Goal: Transaction & Acquisition: Download file/media

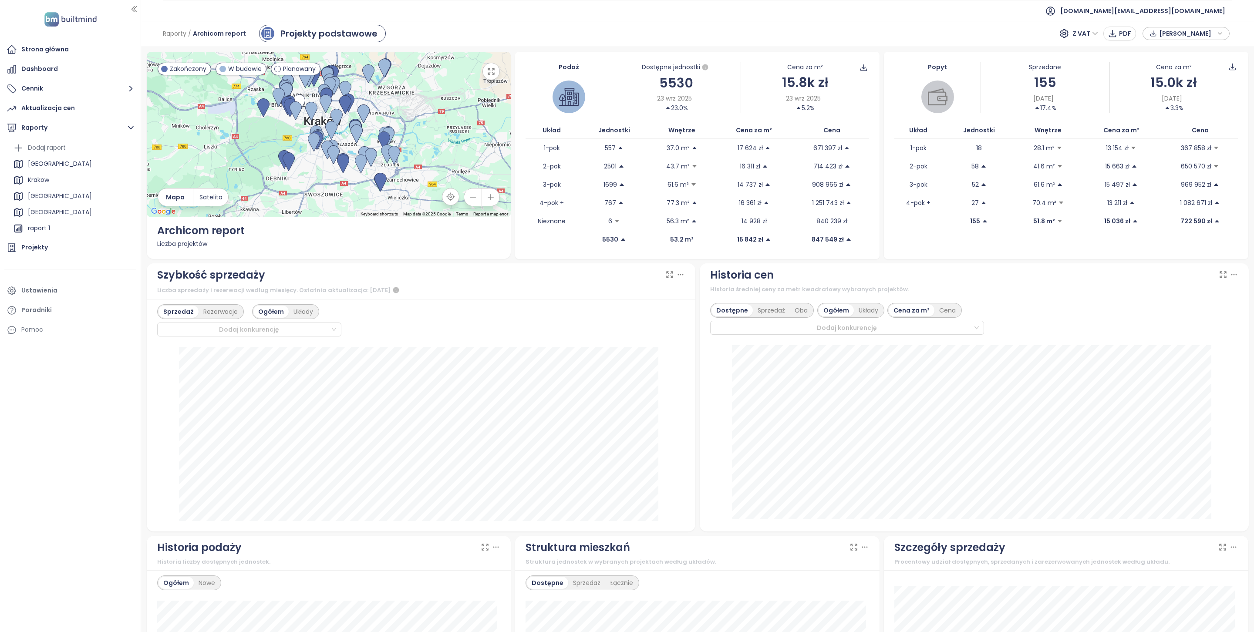
scroll to position [156, 0]
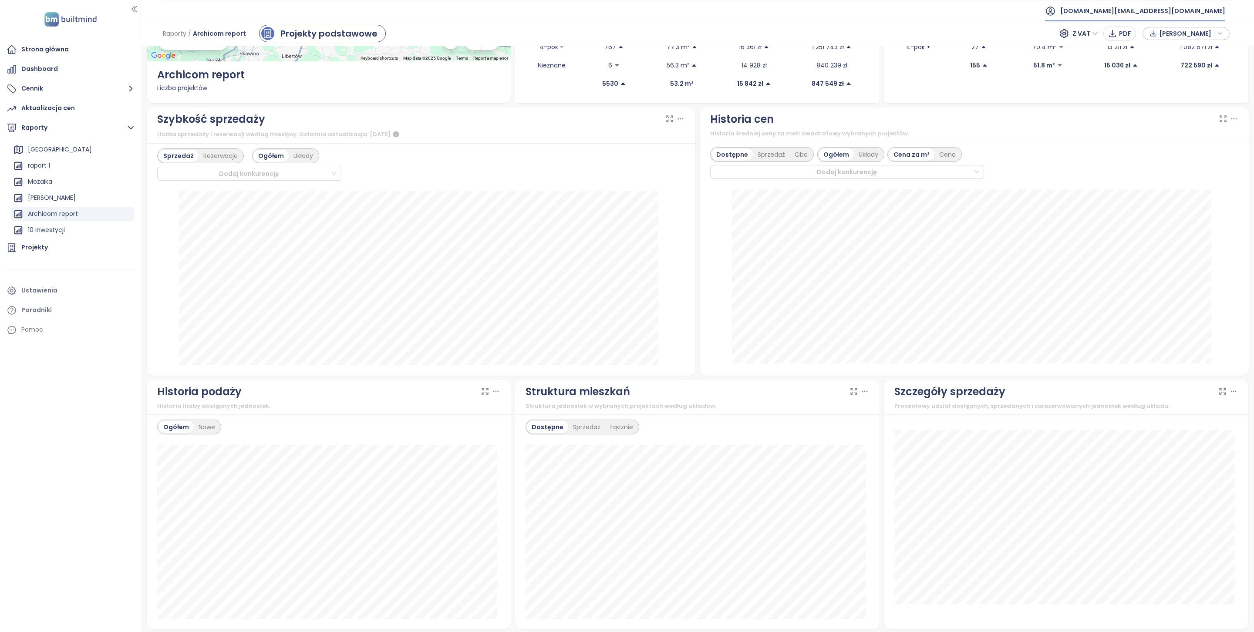
click at [1176, 8] on span "builtmind.pl@builtmind.com" at bounding box center [1142, 10] width 165 height 21
click at [1176, 37] on li "Wyloguj się" at bounding box center [1172, 35] width 101 height 17
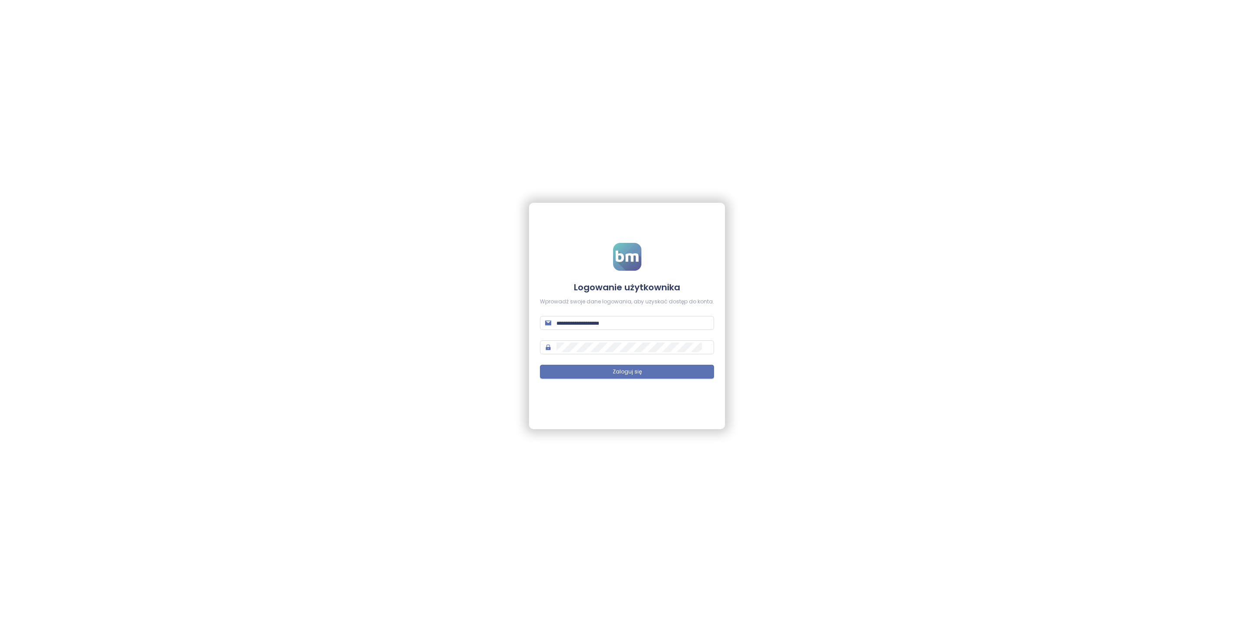
type input "**********"
click at [867, 533] on div "**********" at bounding box center [627, 316] width 1254 height 632
type input "**********"
click at [308, 502] on div "**********" at bounding box center [627, 316] width 1254 height 632
type input "**********"
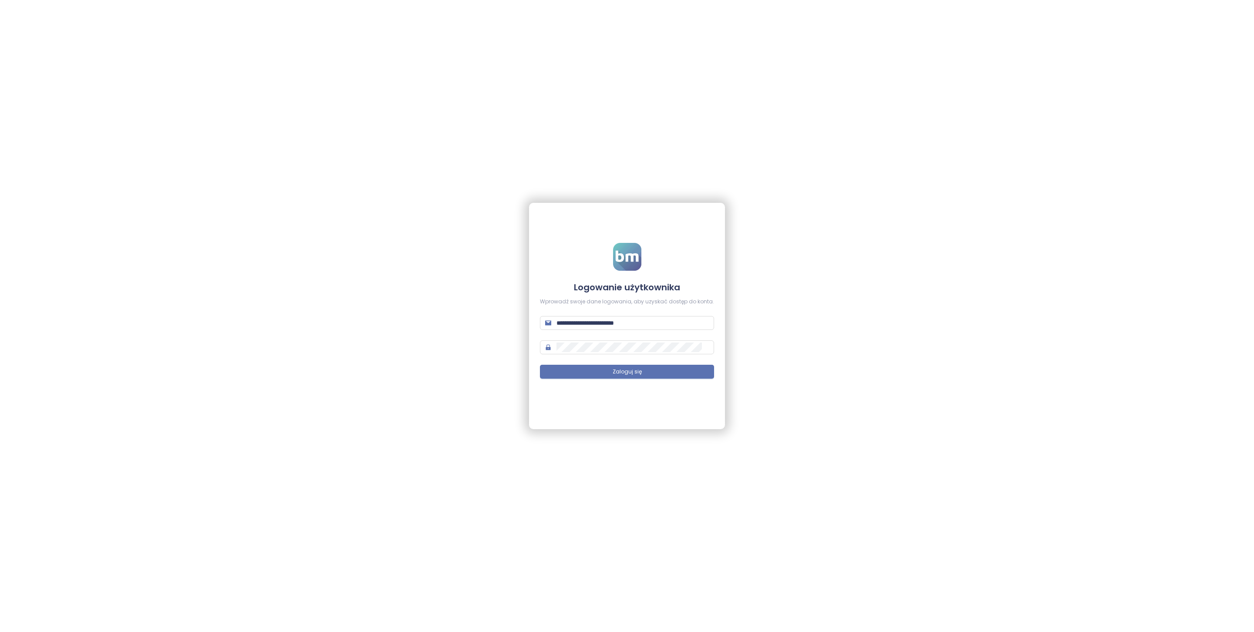
click at [698, 427] on div "**********" at bounding box center [627, 316] width 196 height 226
click at [661, 374] on button "Zaloguj się" at bounding box center [627, 372] width 174 height 14
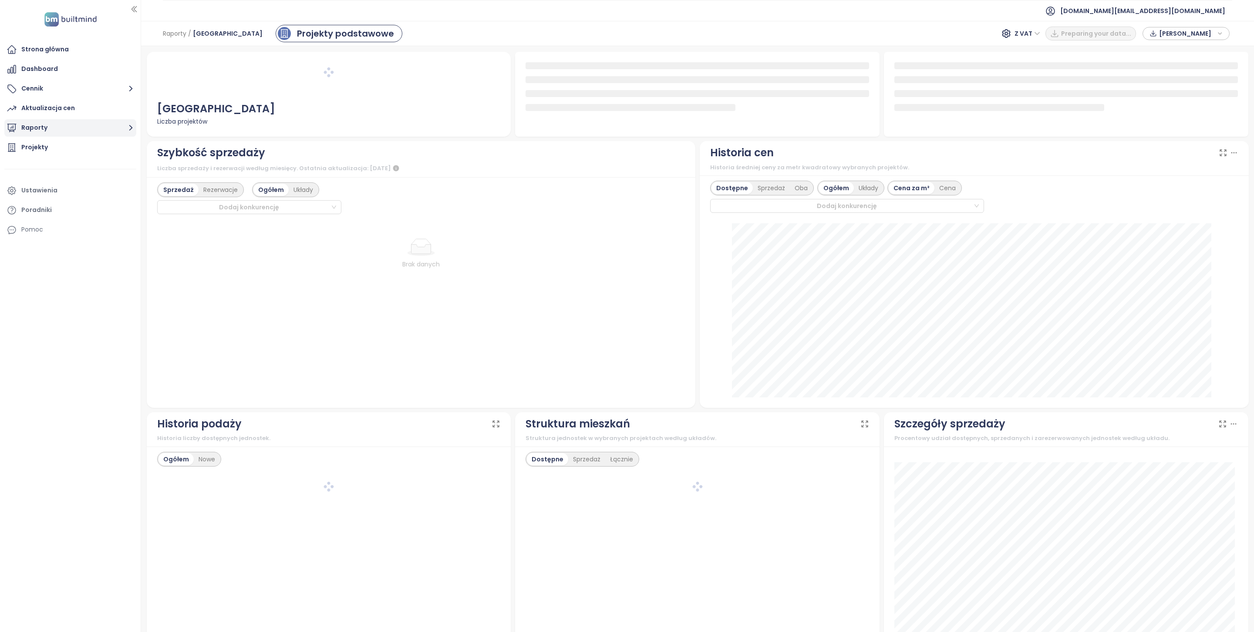
click at [51, 133] on button "Raporty" at bounding box center [70, 127] width 132 height 17
click at [64, 223] on div "Archicom report" at bounding box center [53, 225] width 50 height 11
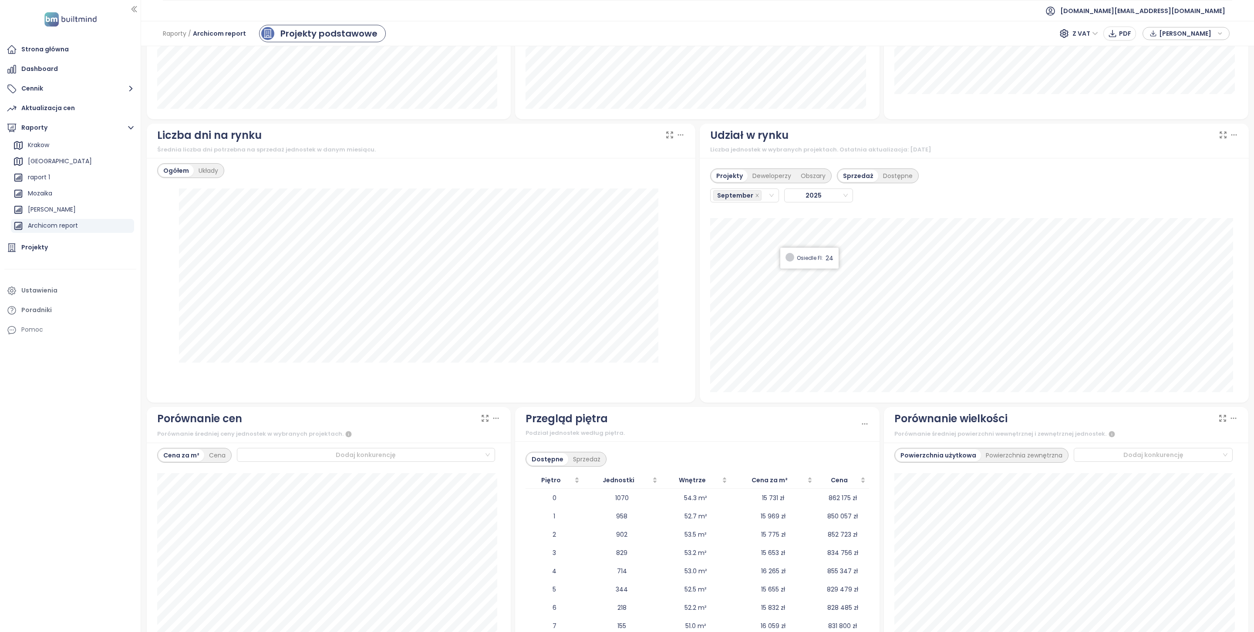
scroll to position [665, 0]
click at [763, 200] on input "search" at bounding box center [764, 196] width 2 height 10
click at [735, 311] on div "August" at bounding box center [739, 315] width 54 height 10
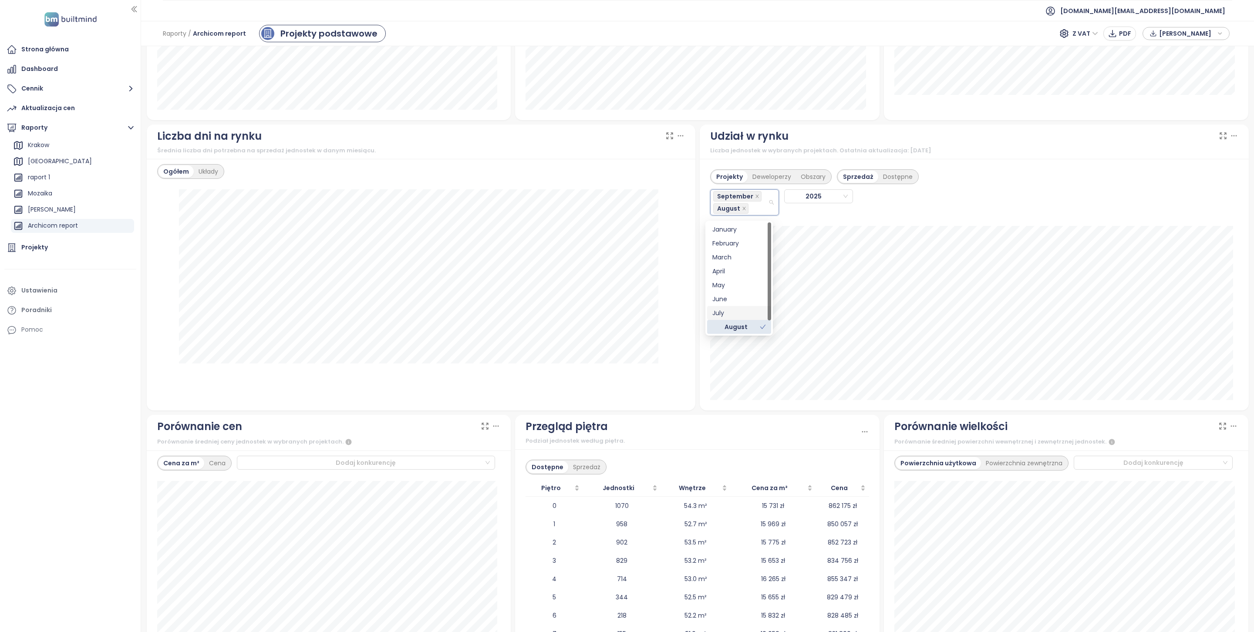
click at [732, 313] on div "July" at bounding box center [739, 313] width 54 height 10
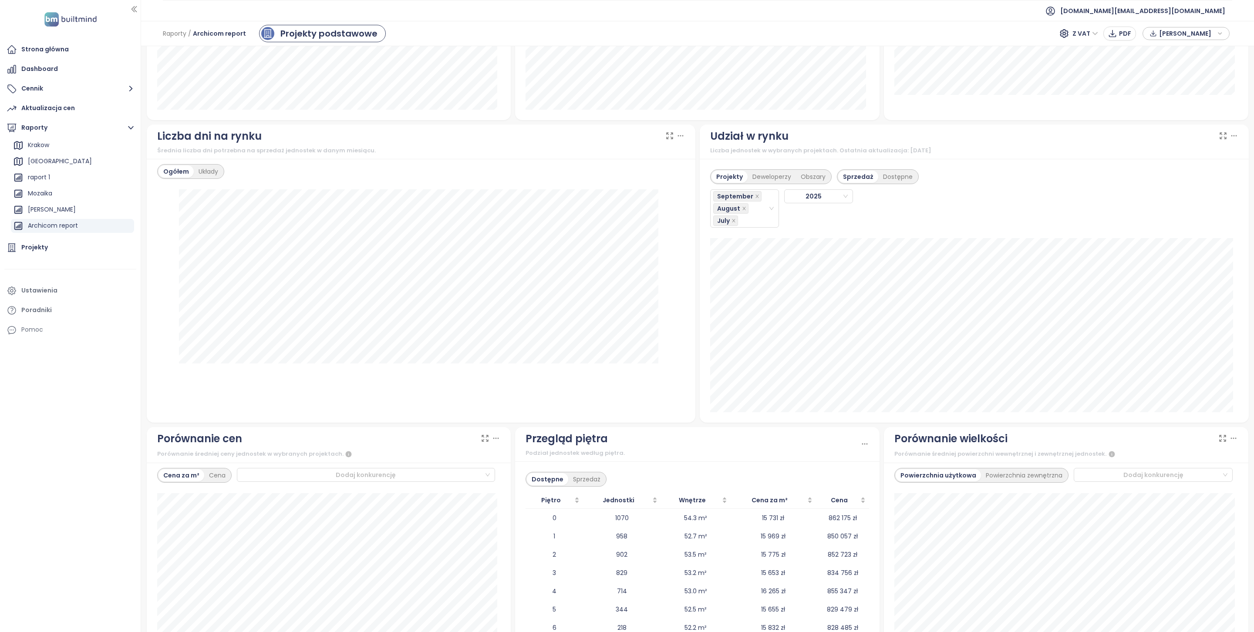
click at [979, 159] on div "Udział w rynku Liczba jednostek w wybranych projektach. Ostatnia aktualizacja: …" at bounding box center [974, 142] width 549 height 35
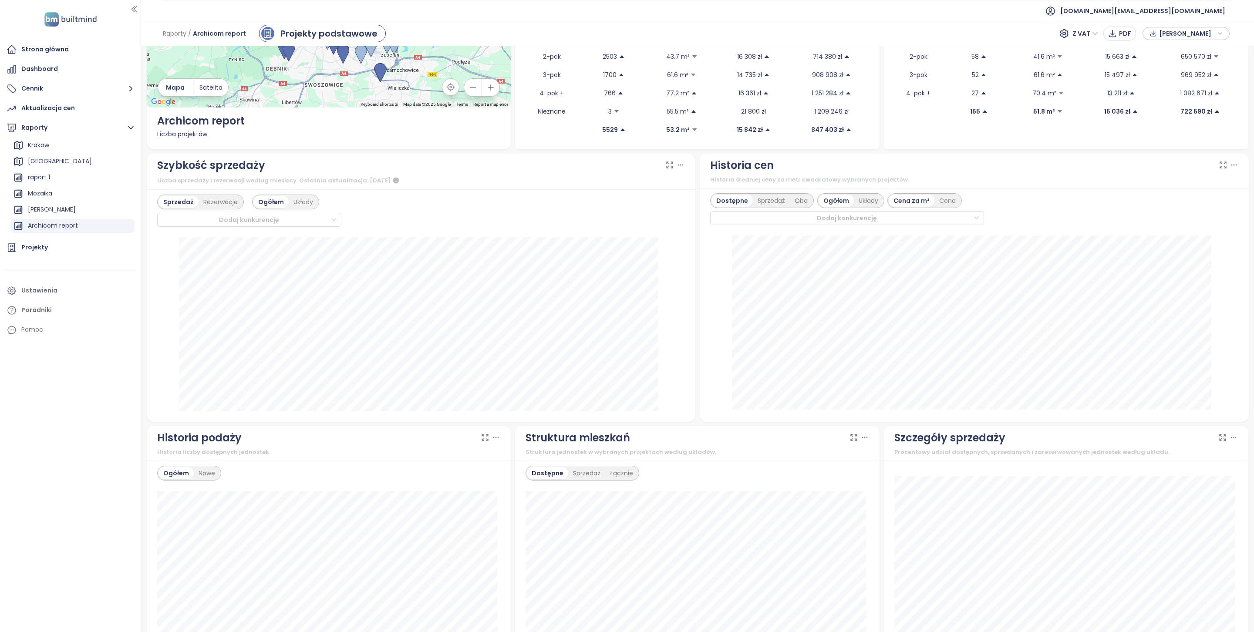
scroll to position [0, 0]
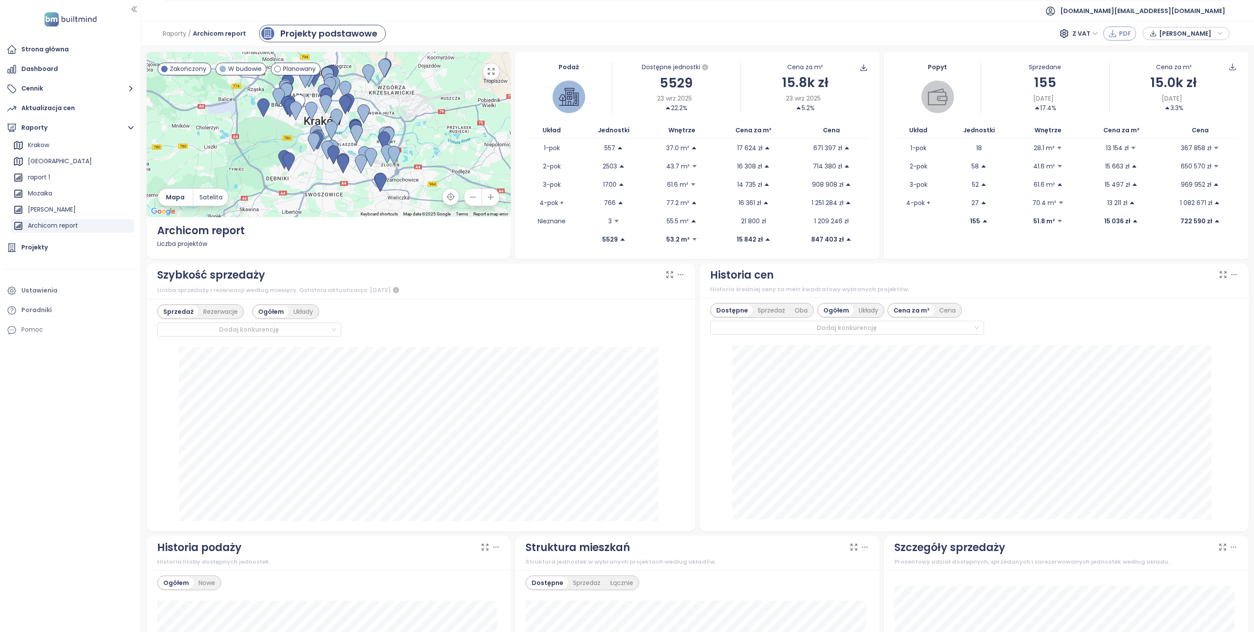
click at [1122, 32] on span "PDF" at bounding box center [1125, 34] width 12 height 10
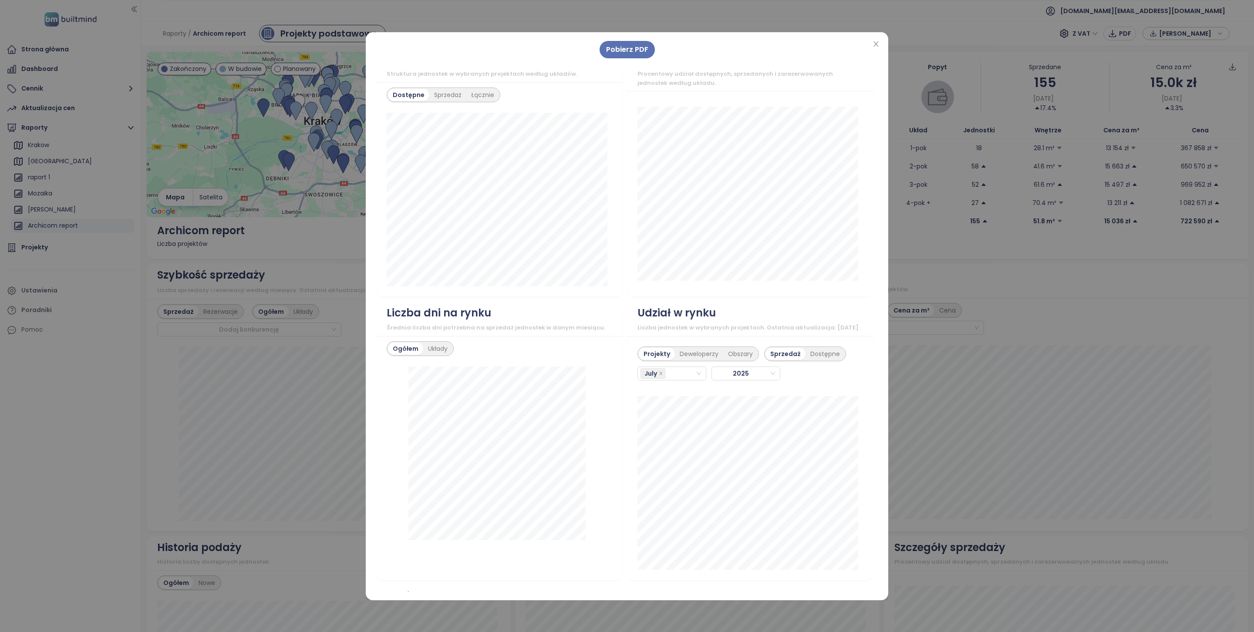
scroll to position [876, 0]
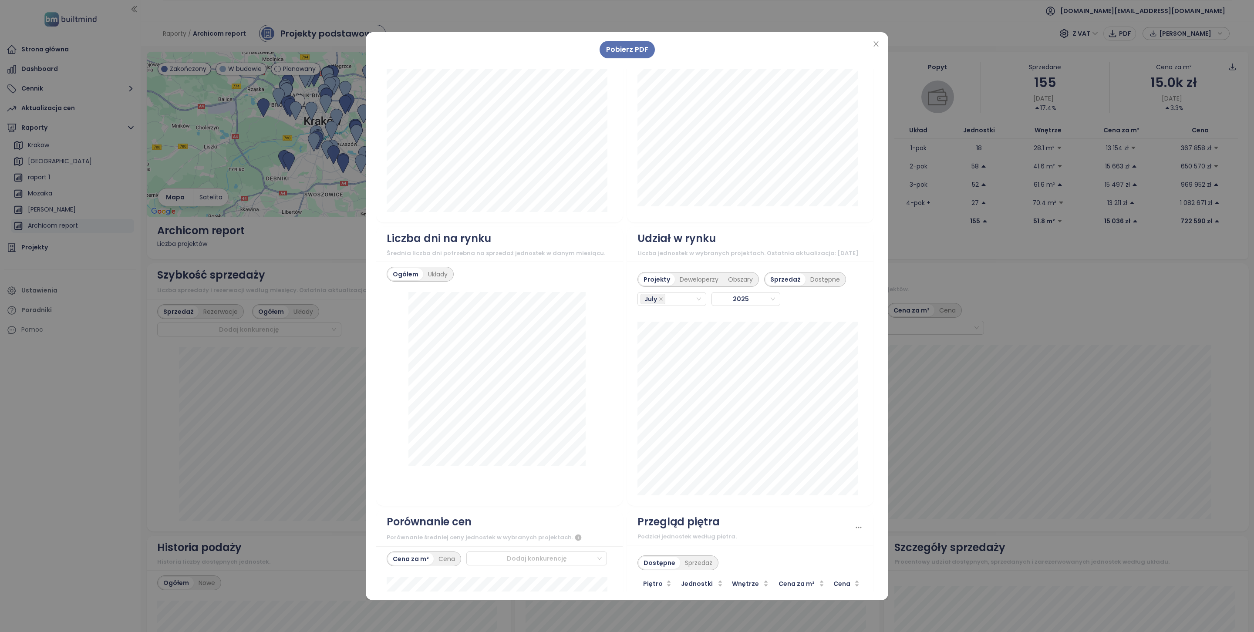
click at [961, 408] on div "Pobierz PDF ← Move left → Move right ↑ Move up ↓ Move down + Zoom in - Zoom out…" at bounding box center [627, 316] width 1254 height 632
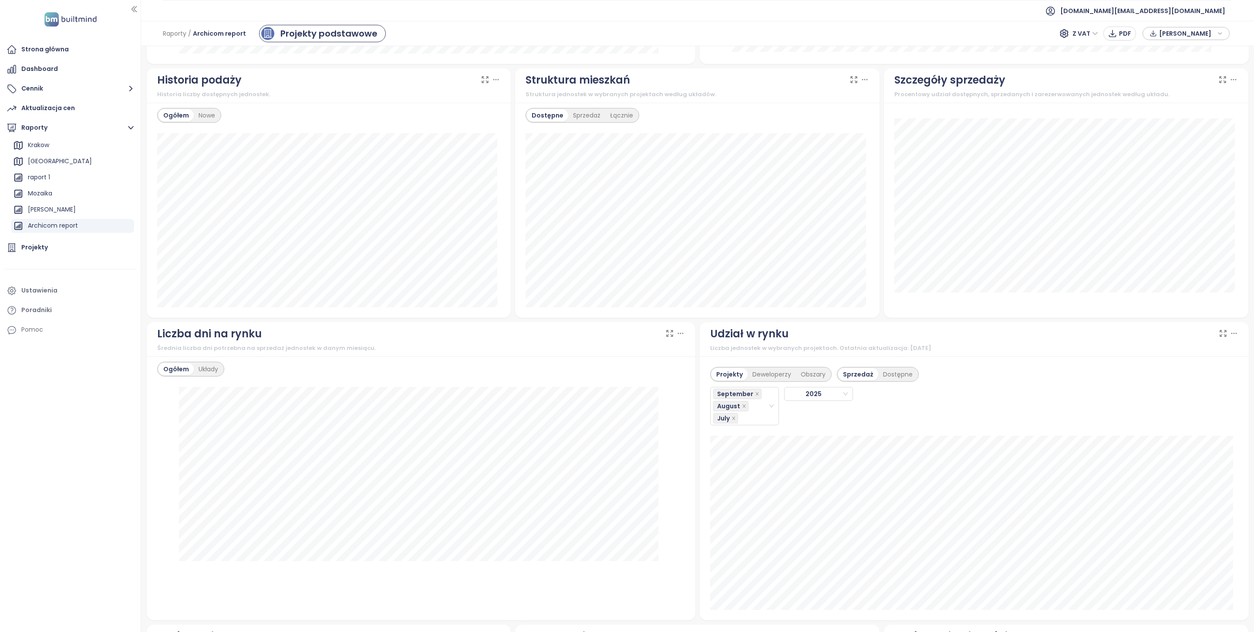
scroll to position [552, 0]
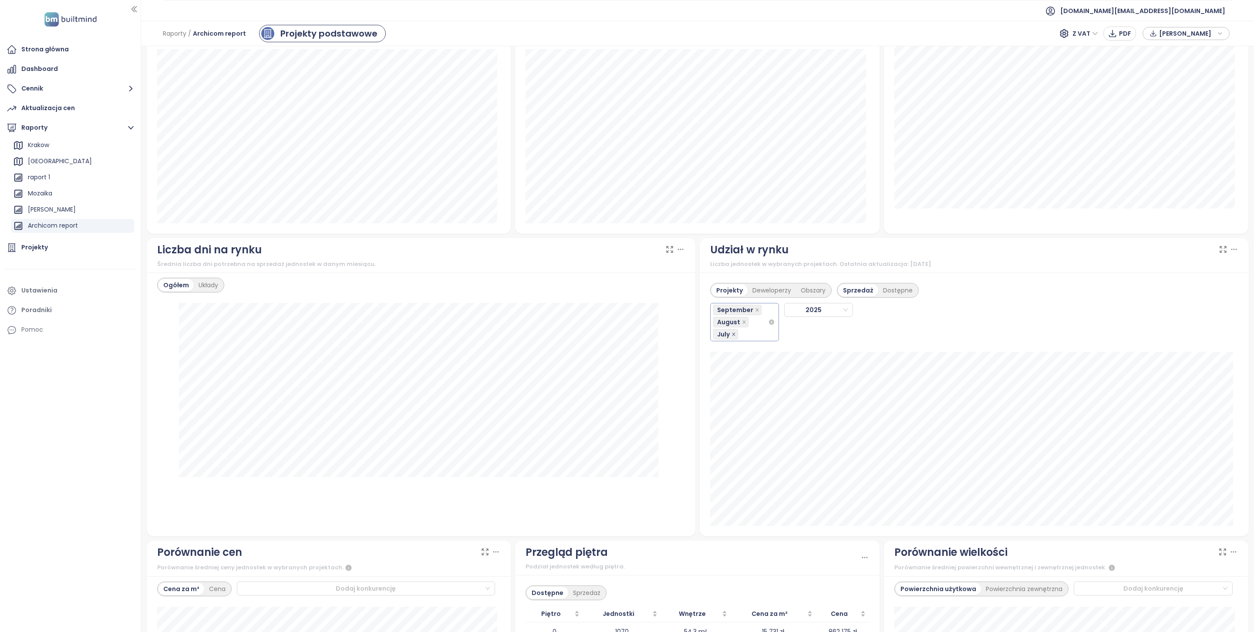
click at [731, 339] on span at bounding box center [733, 335] width 4 height 10
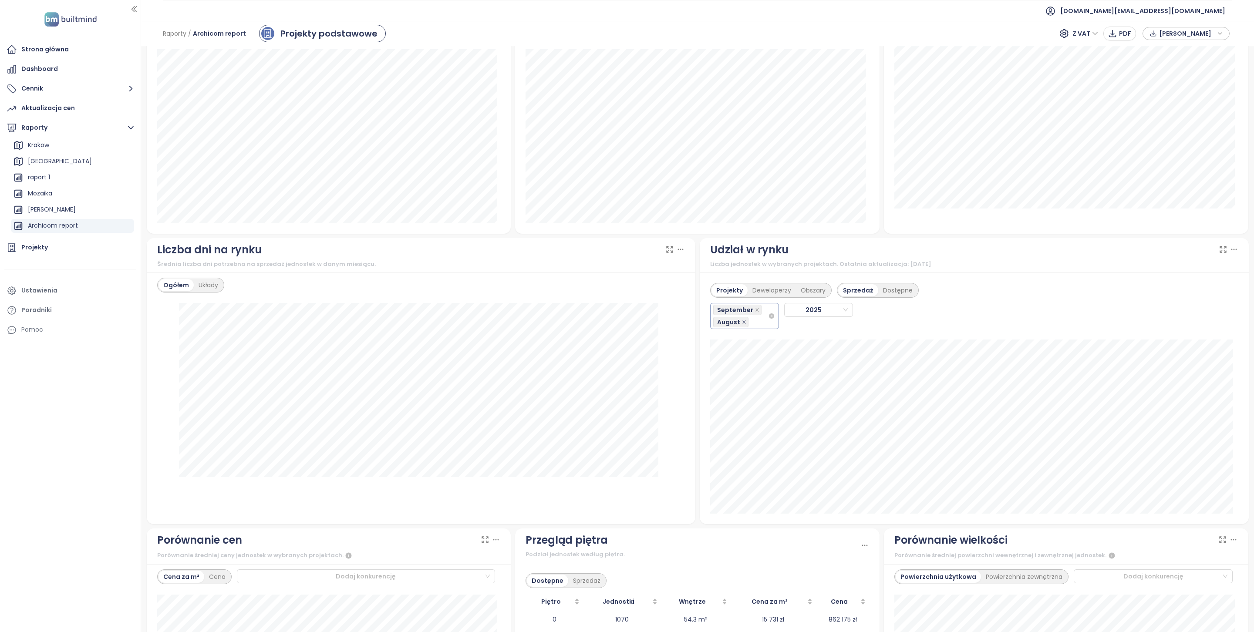
click at [742, 324] on icon "close" at bounding box center [743, 321] width 3 height 3
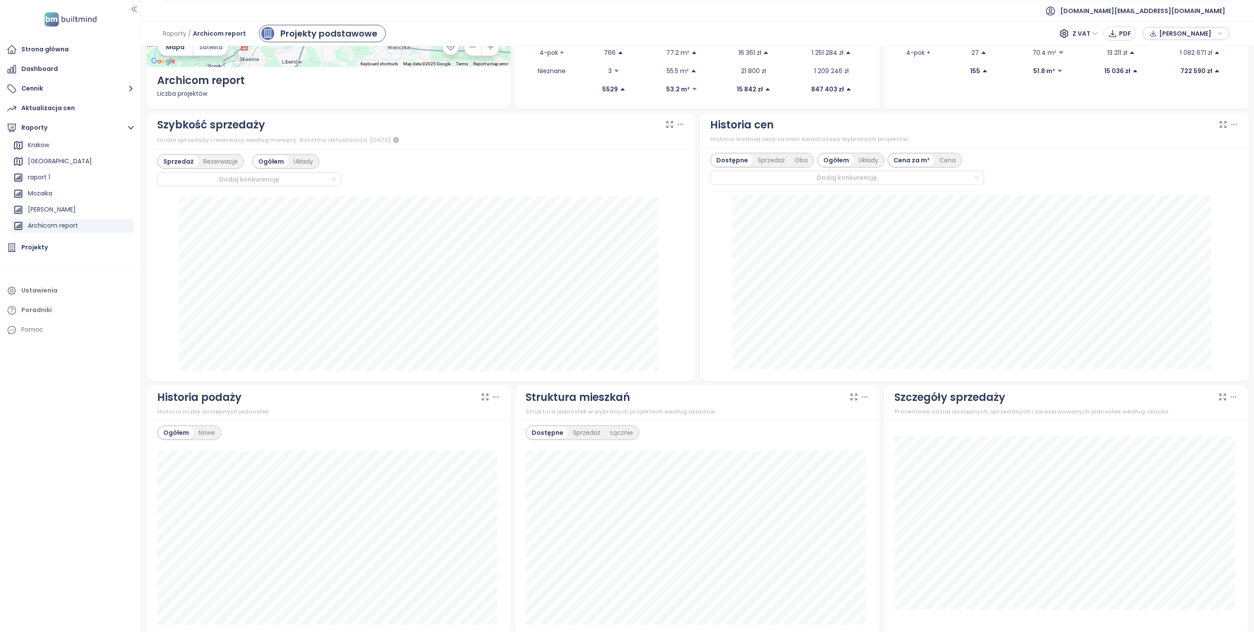
scroll to position [0, 0]
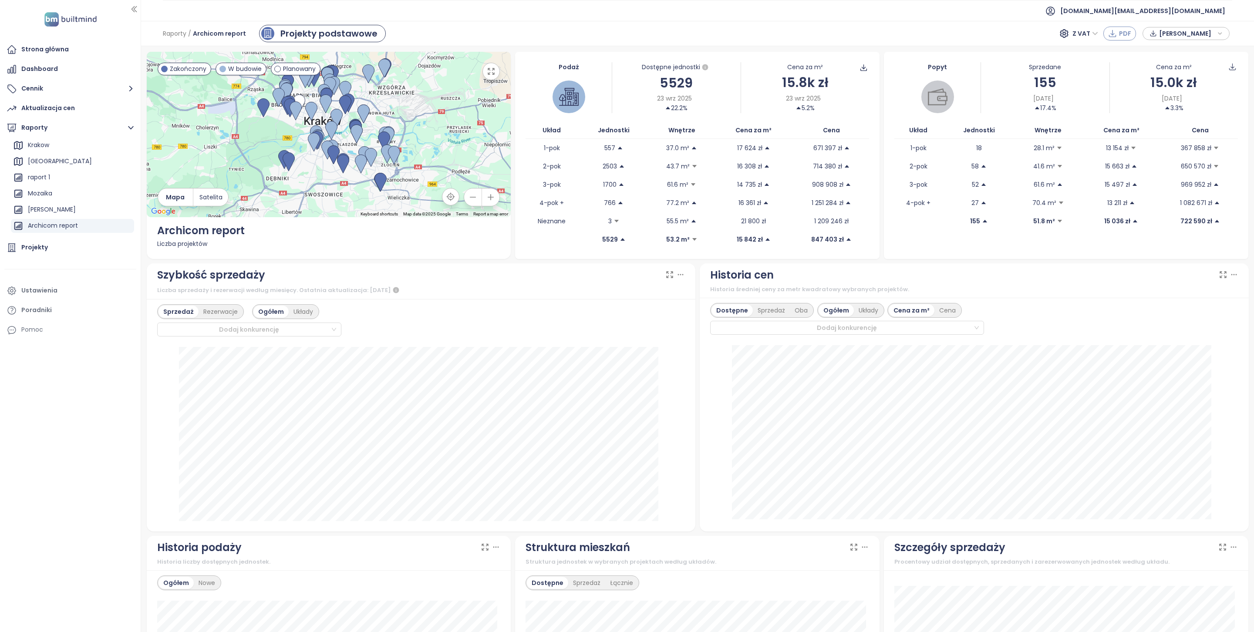
click at [1117, 34] on icon "button" at bounding box center [1112, 33] width 9 height 9
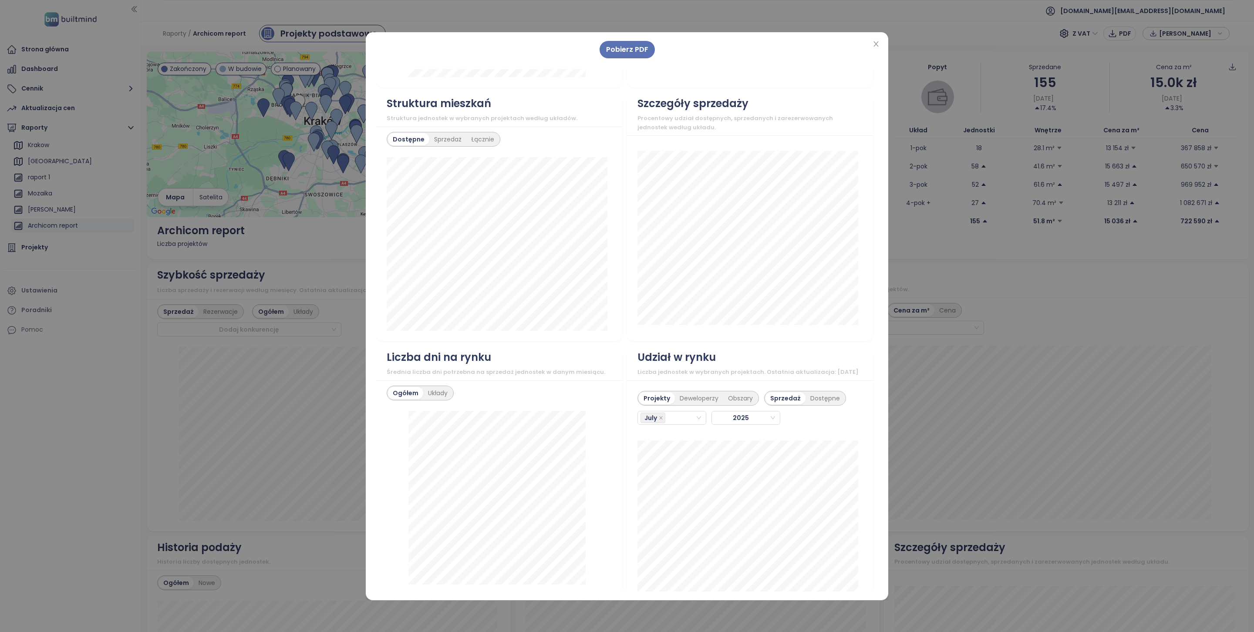
scroll to position [768, 0]
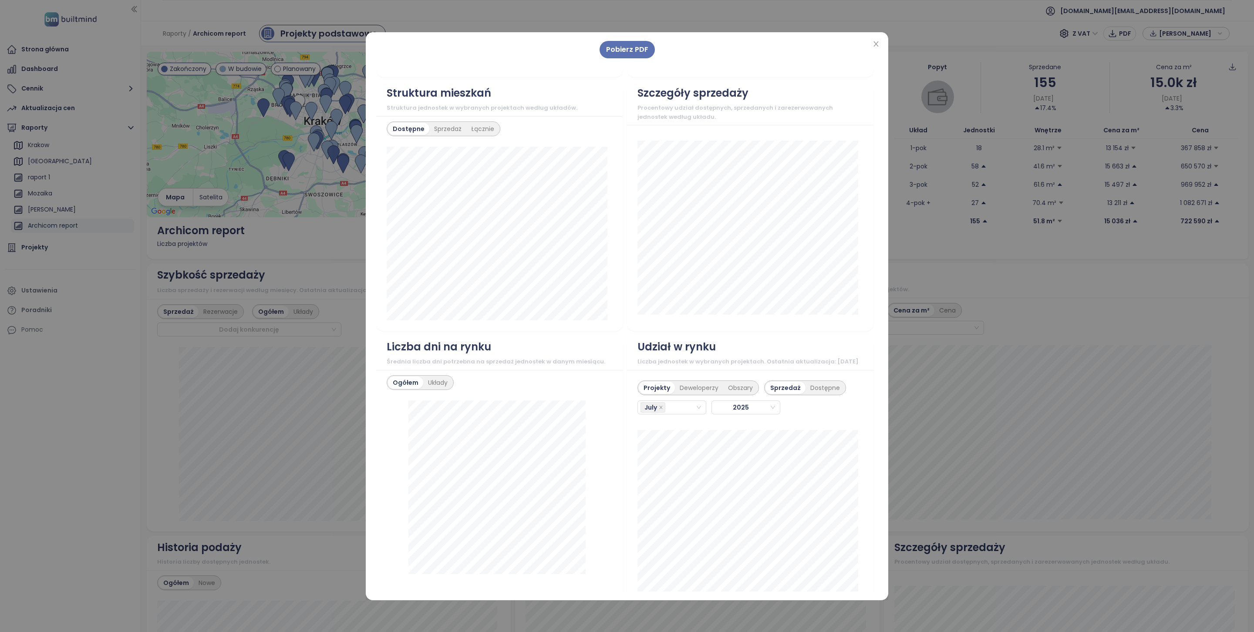
click at [936, 384] on div "Pobierz PDF ← Move left → Move right ↑ Move up ↓ Move down + Zoom in - Zoom out…" at bounding box center [627, 316] width 1254 height 632
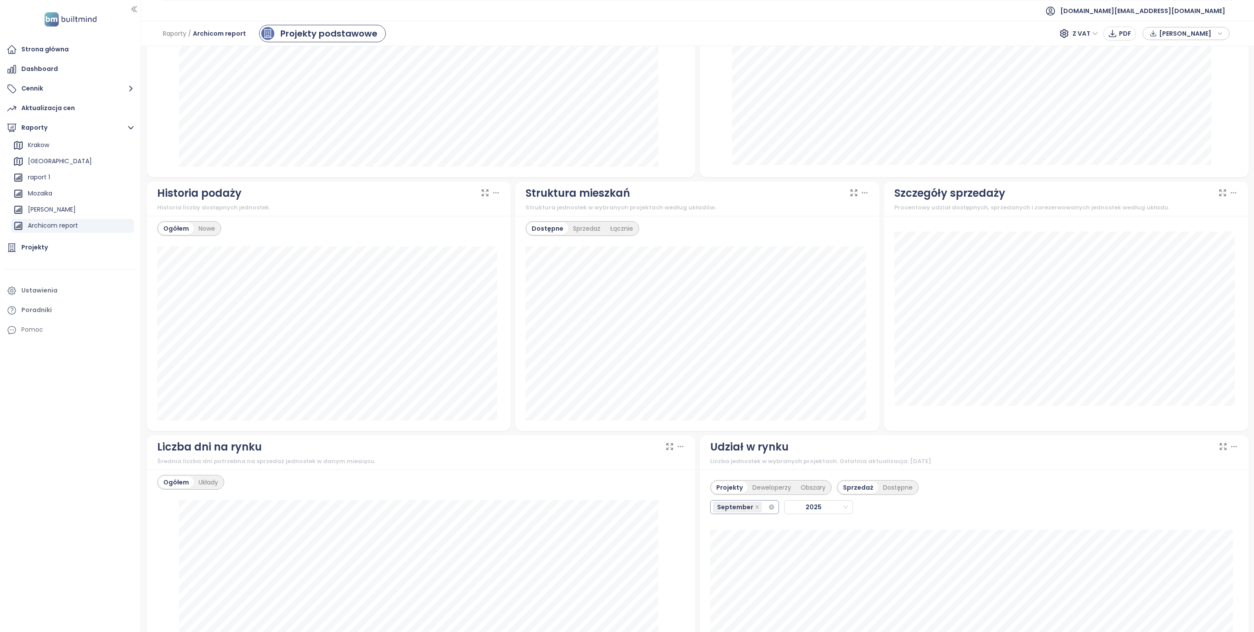
scroll to position [750, 0]
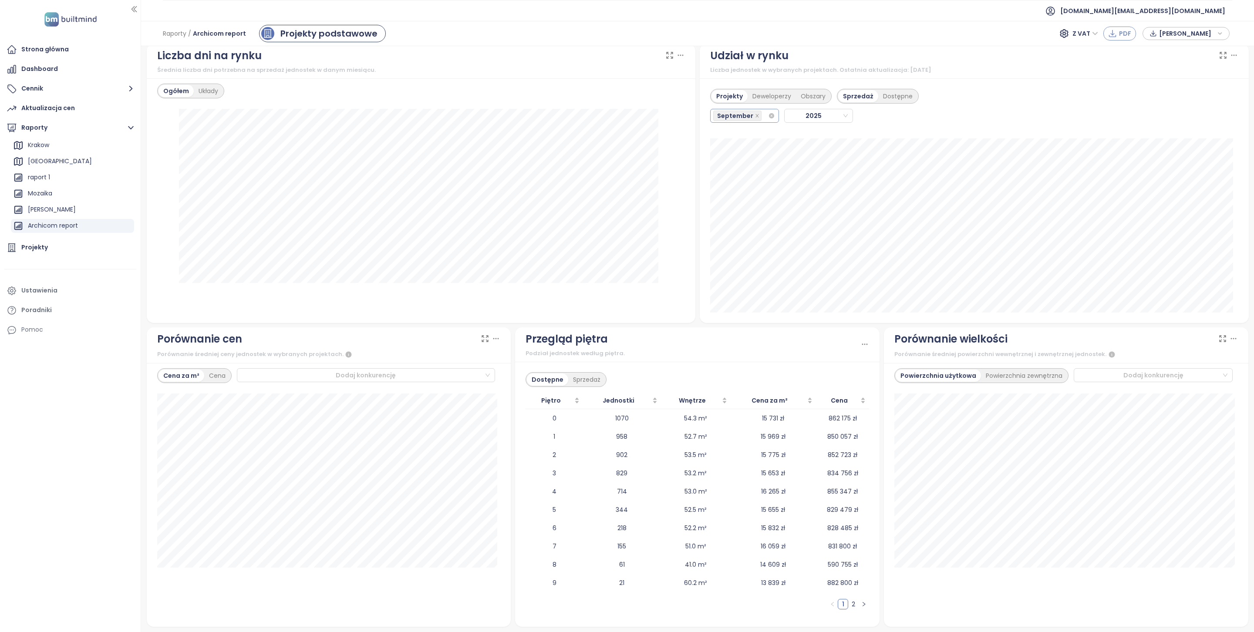
click at [1115, 33] on icon "button" at bounding box center [1112, 33] width 9 height 9
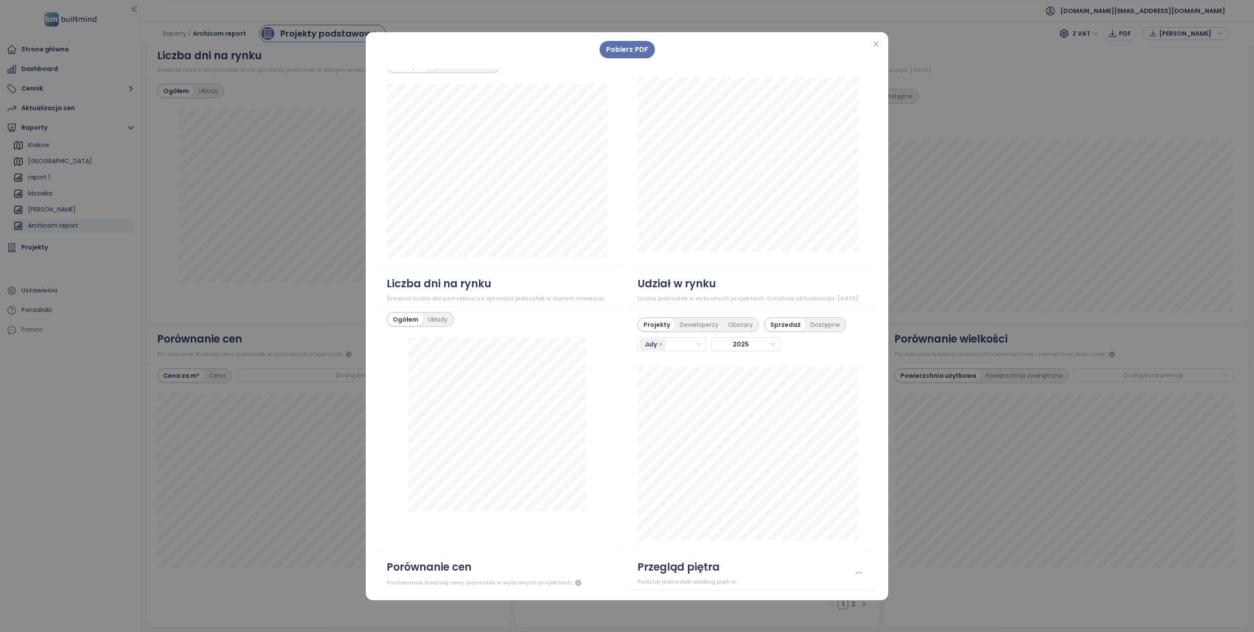
scroll to position [827, 0]
click at [876, 44] on icon "close" at bounding box center [876, 43] width 7 height 7
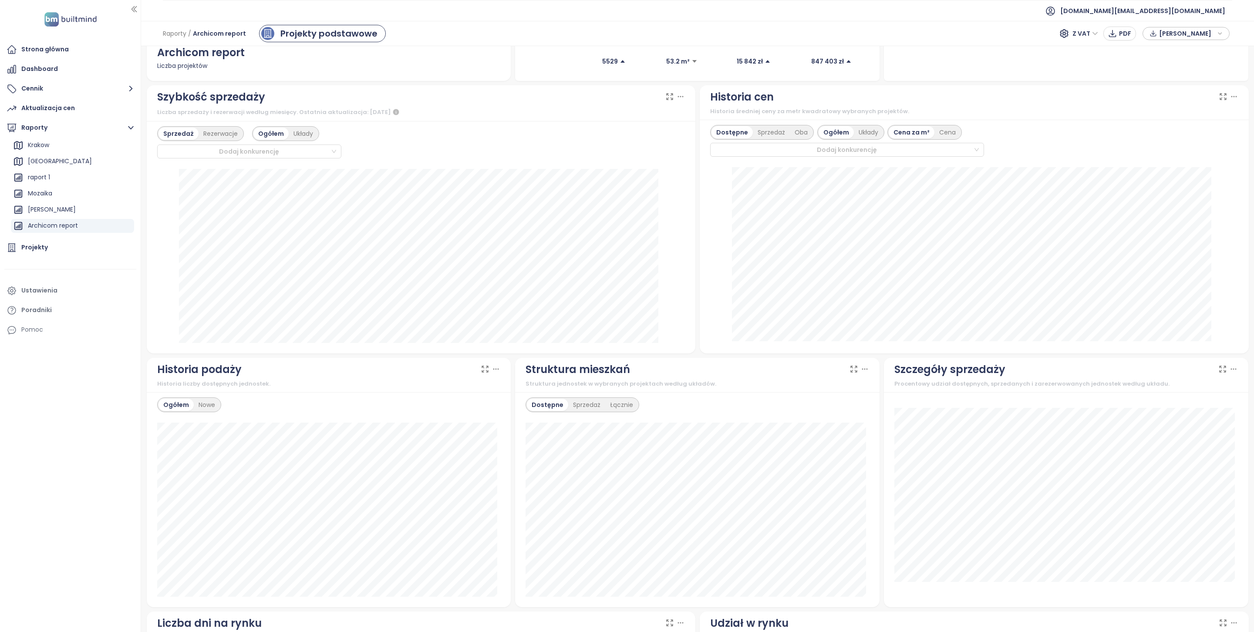
scroll to position [0, 0]
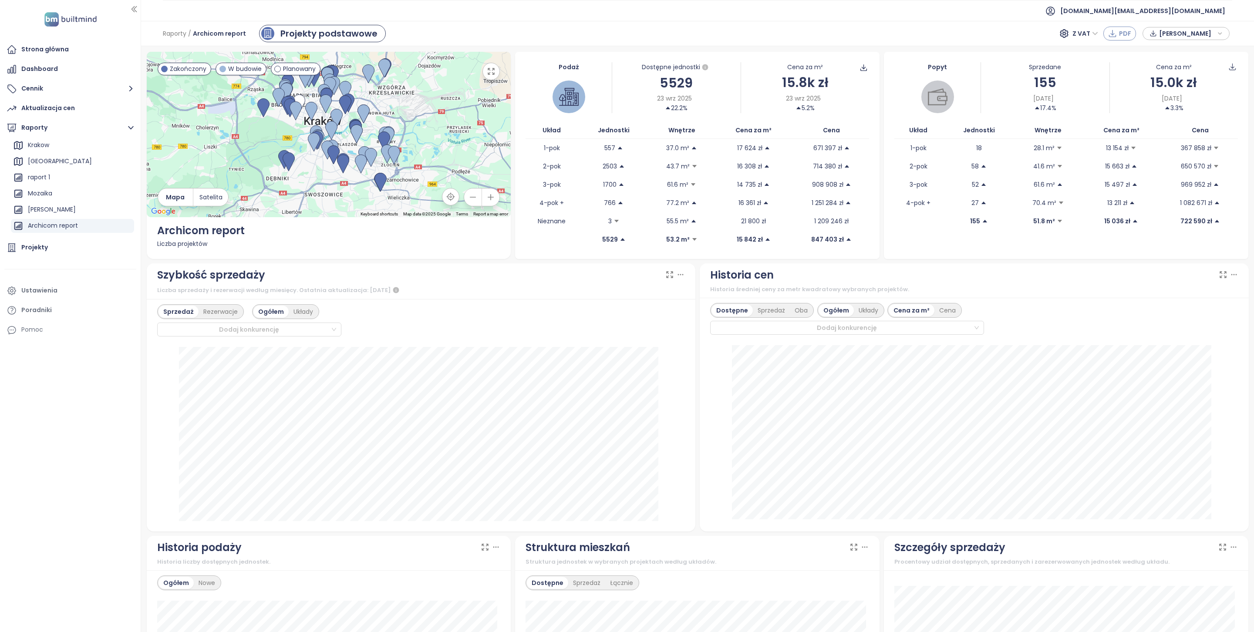
click at [1120, 33] on span "PDF" at bounding box center [1125, 34] width 12 height 10
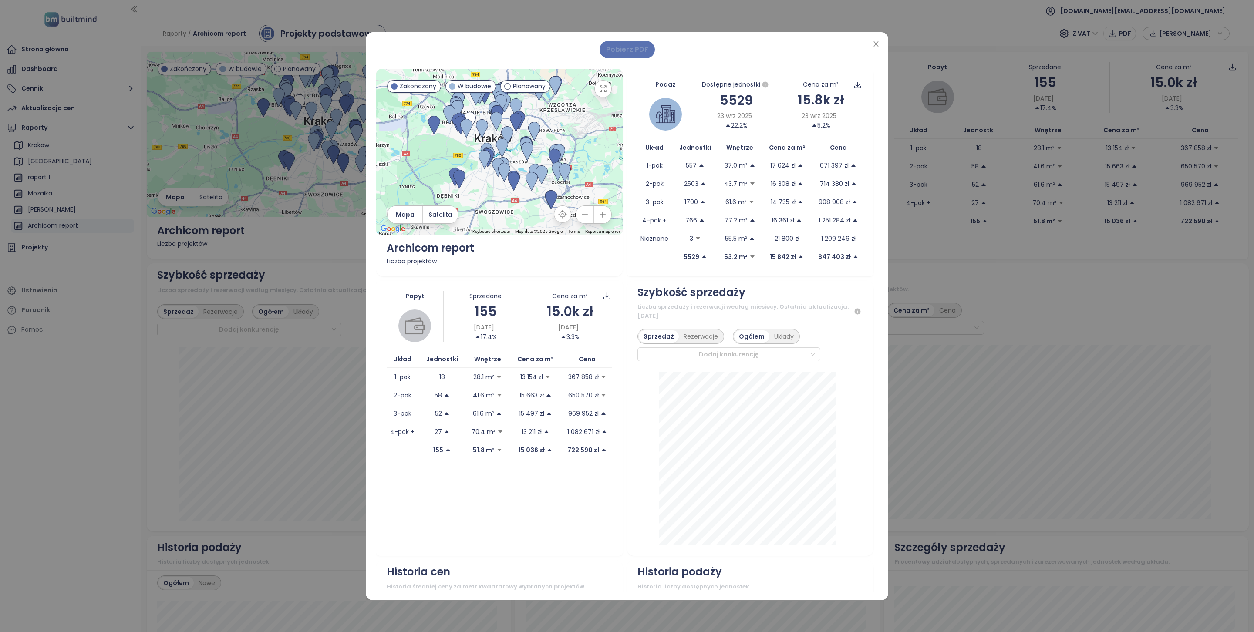
click at [640, 55] on button "Pobierz PDF" at bounding box center [627, 49] width 55 height 17
click at [873, 46] on icon "close" at bounding box center [876, 43] width 7 height 7
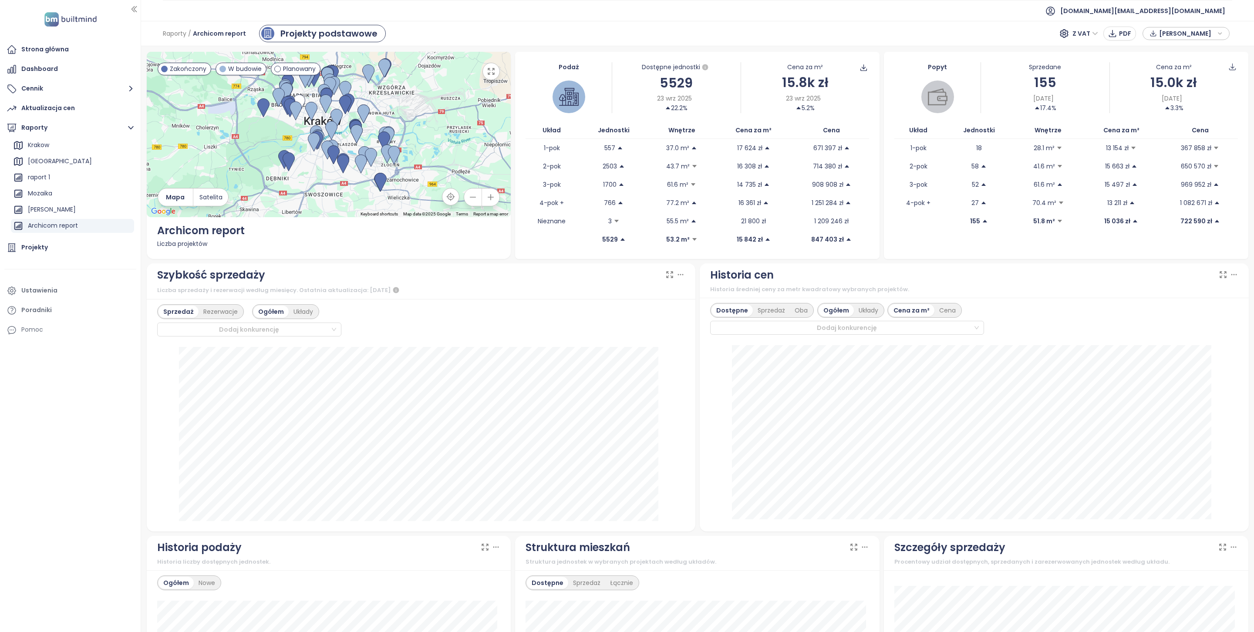
click at [1174, 34] on span "Dane rynkowe" at bounding box center [1187, 33] width 56 height 13
click at [1162, 131] on span "Pobierz" at bounding box center [1172, 130] width 24 height 10
